Goal: Transaction & Acquisition: Purchase product/service

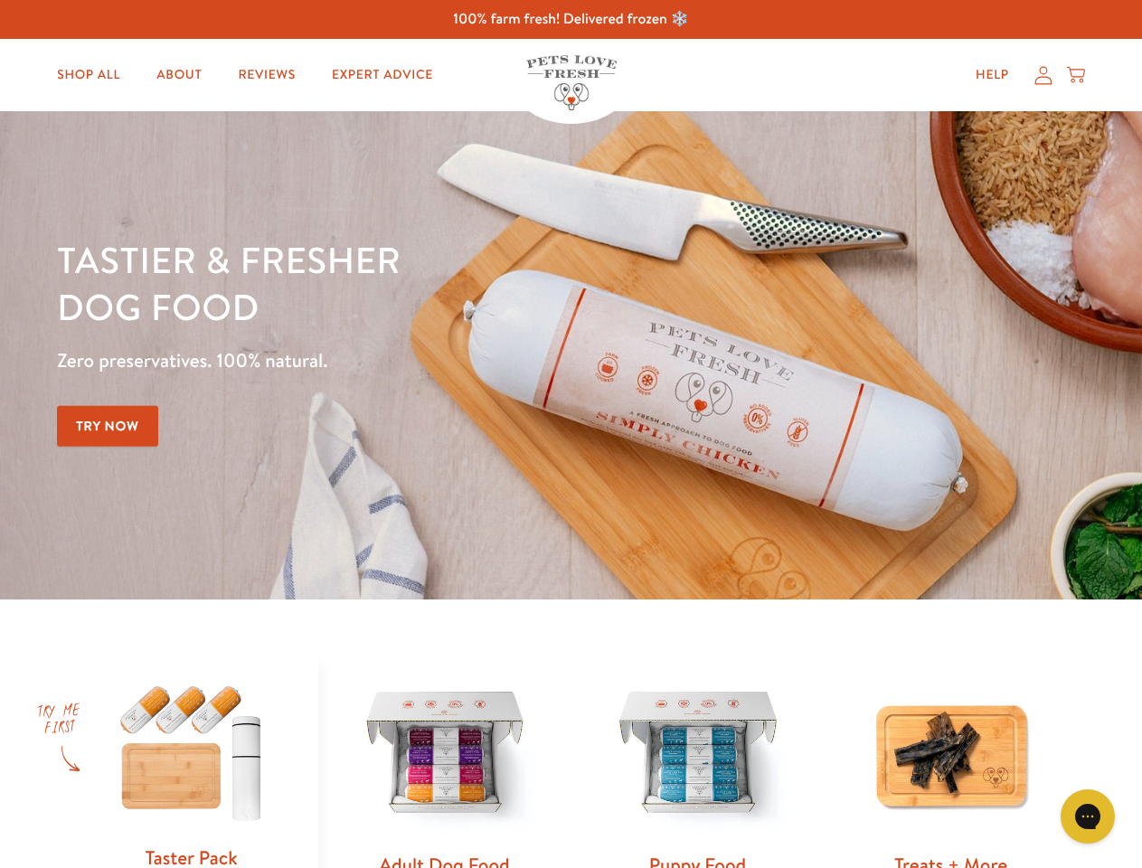
click at [571, 434] on div "Tastier & fresher dog food Zero preservatives. 100% natural. Try Now" at bounding box center [400, 355] width 686 height 239
click at [1088, 817] on icon "Gorgias live chat" at bounding box center [1087, 816] width 17 height 17
